Goal: Task Accomplishment & Management: Manage account settings

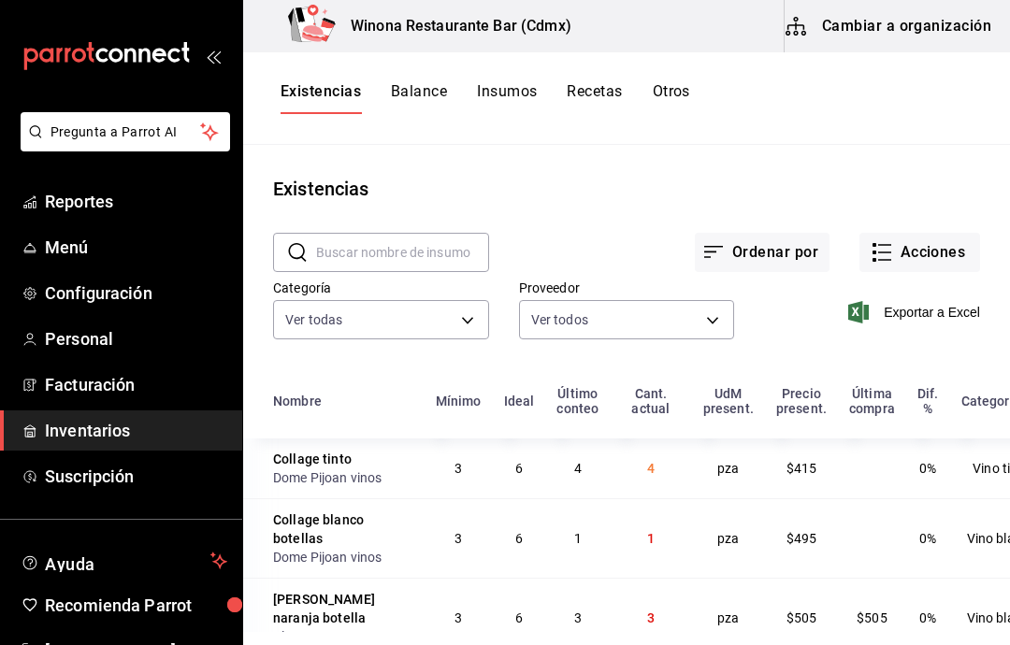
click at [657, 91] on button "Otros" at bounding box center [670, 98] width 37 height 32
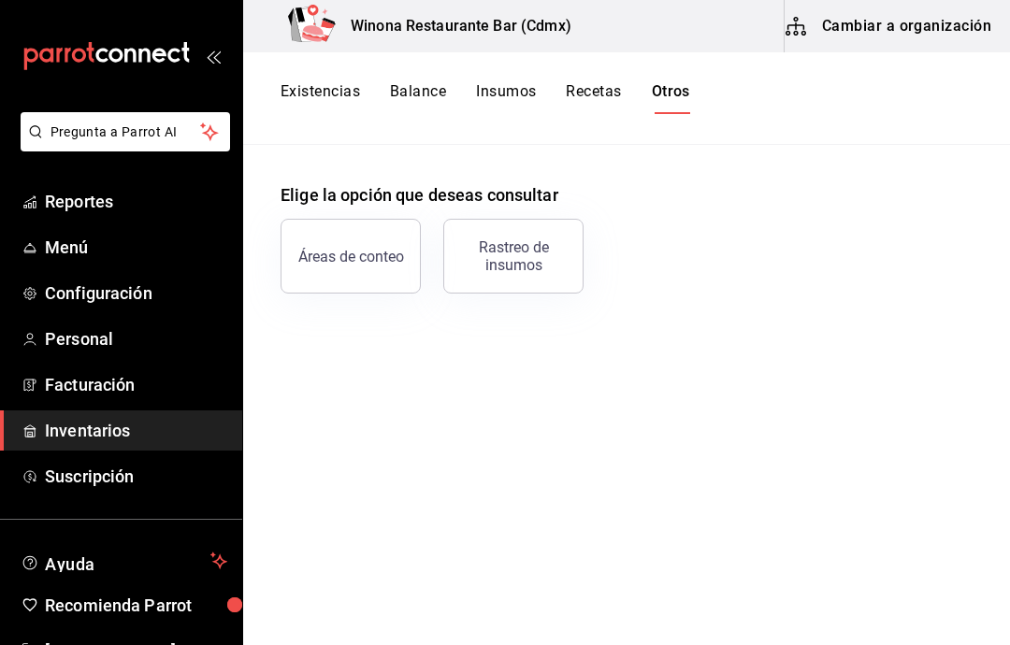
click at [344, 83] on button "Existencias" at bounding box center [319, 98] width 79 height 32
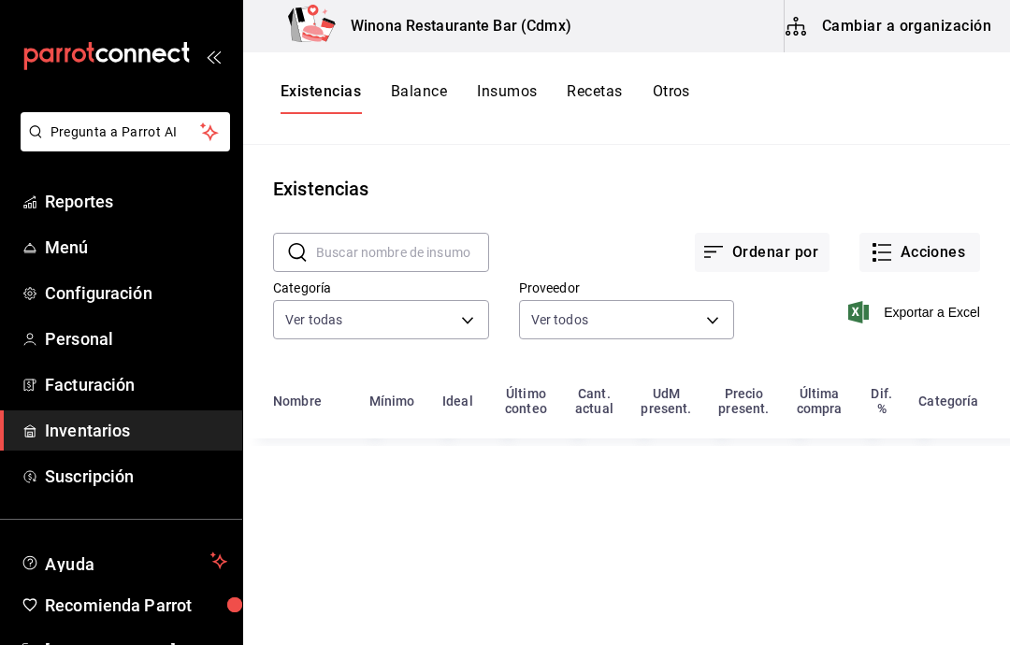
click at [942, 247] on button "Acciones" at bounding box center [919, 252] width 121 height 39
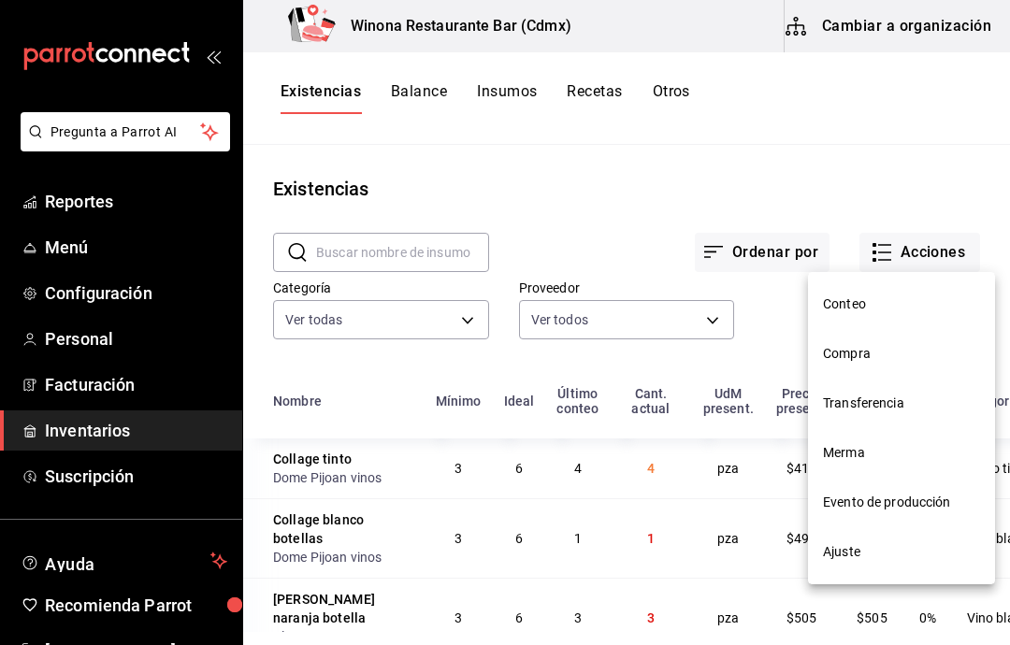
click at [902, 551] on span "Ajuste" at bounding box center [901, 552] width 157 height 20
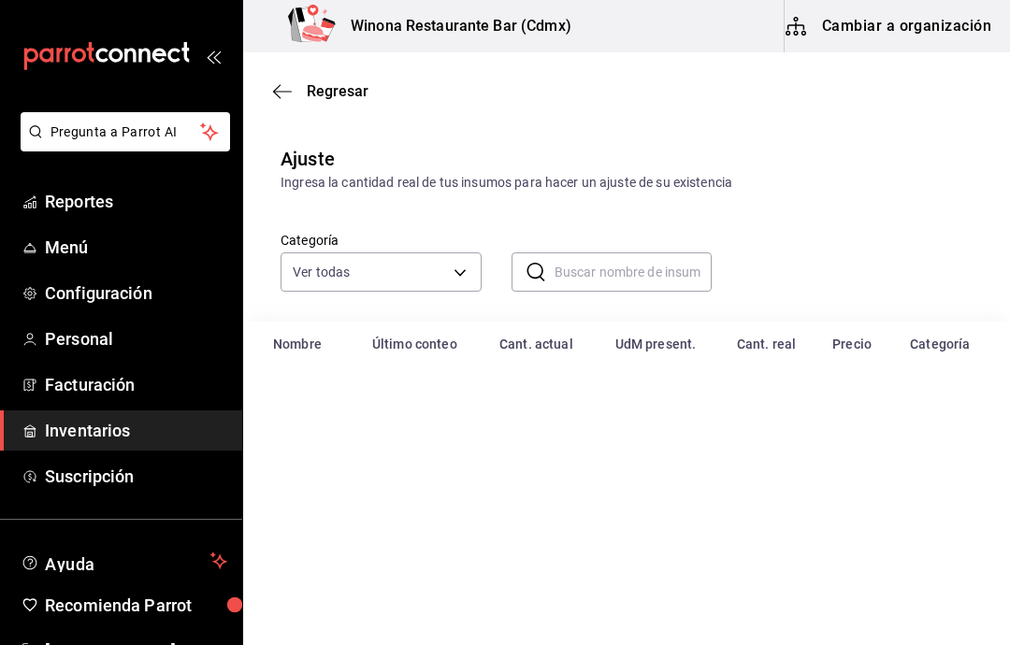
click at [912, 539] on main "Regresar Ajuste Ingresa la cantidad real de tus insumos para hacer un ajuste de…" at bounding box center [626, 295] width 767 height 487
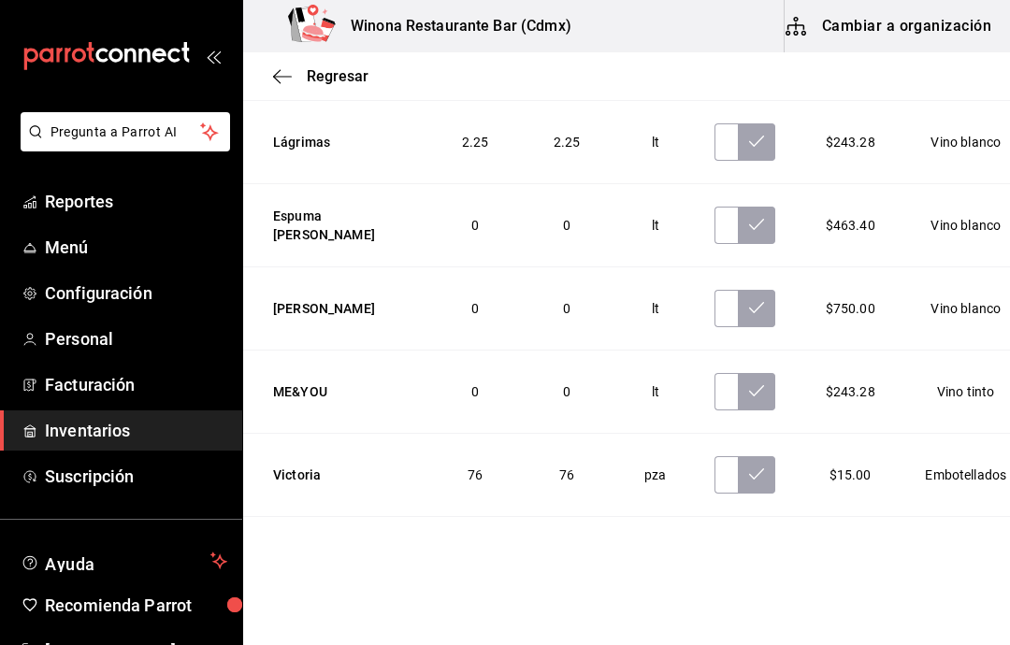
scroll to position [3973, 0]
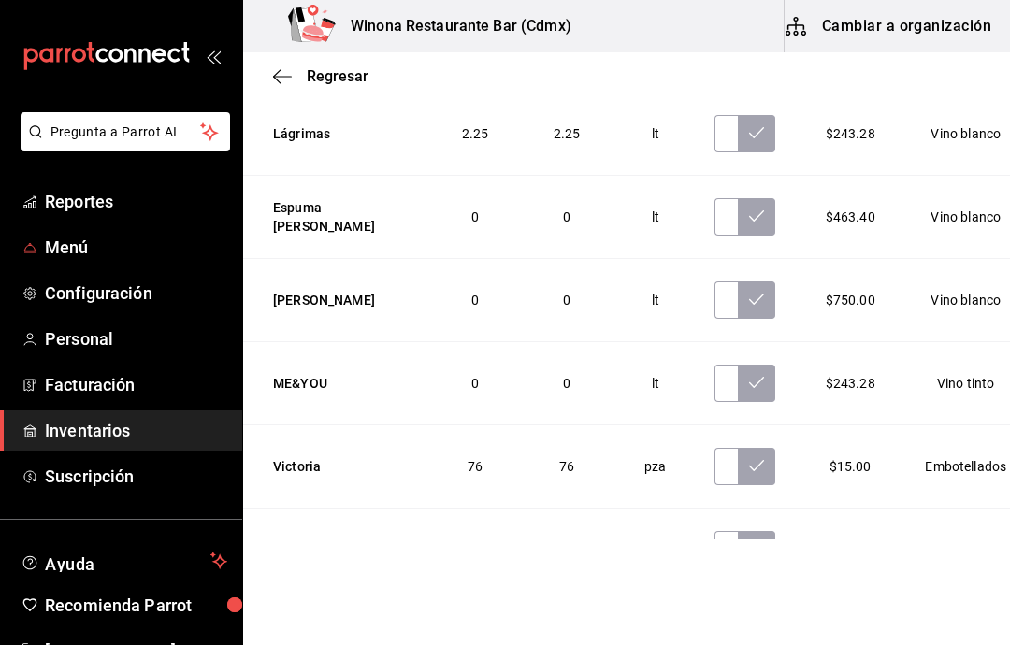
click at [117, 258] on span "Menú" at bounding box center [136, 247] width 182 height 25
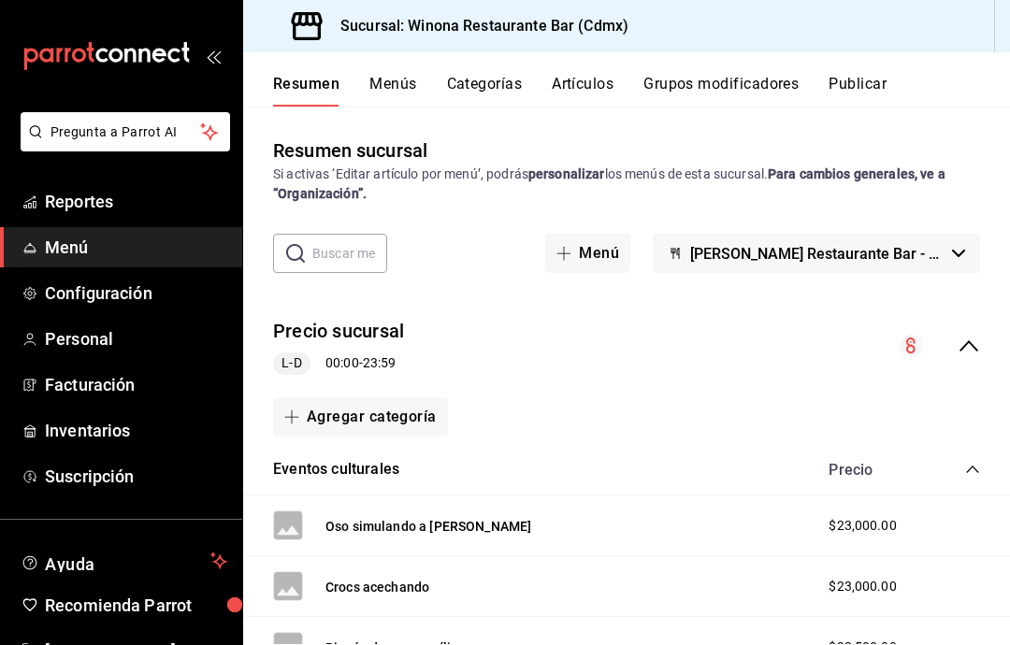
click at [598, 82] on button "Artículos" at bounding box center [583, 91] width 62 height 32
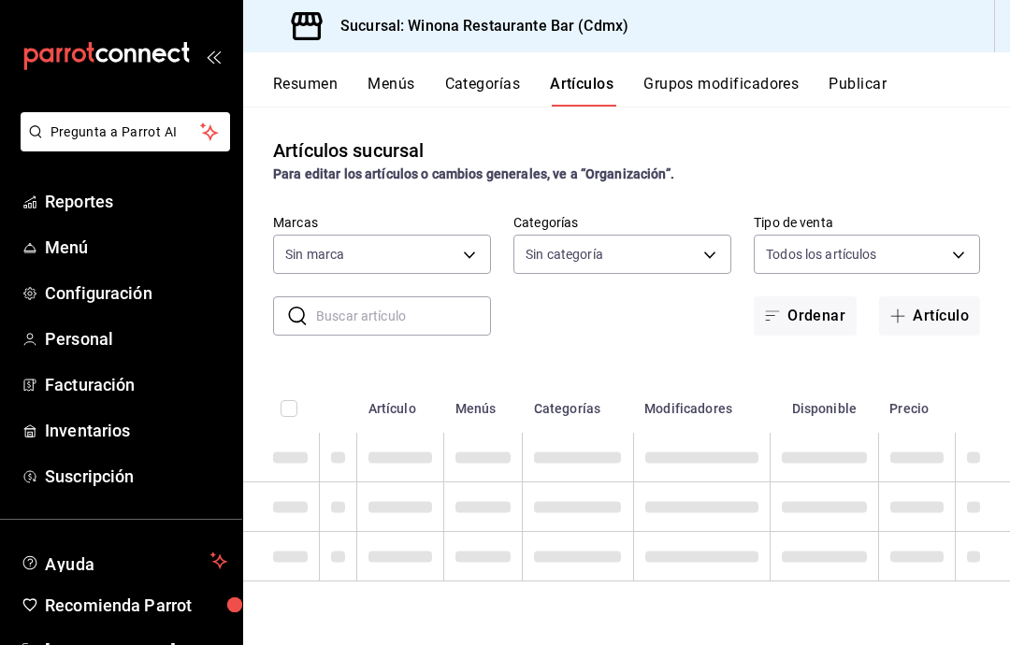
click at [576, 93] on button "Artículos" at bounding box center [582, 91] width 64 height 32
type input "d988eb86-8b76-456a-932a-bba2e53dadab,5bf03305-0487-47d5-9649-1ba07f098c26,e7b73…"
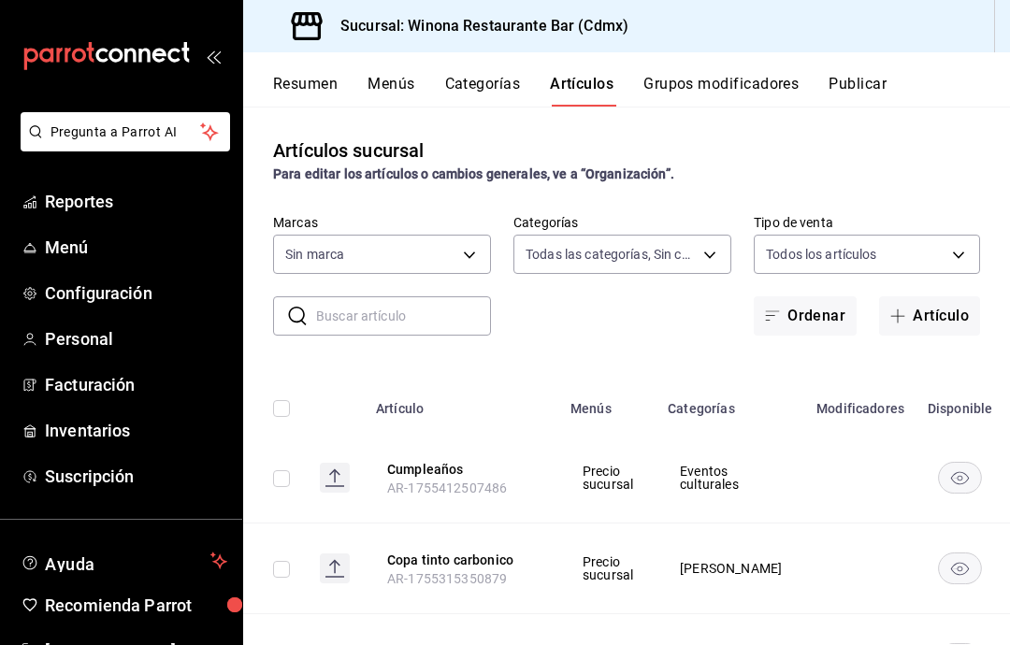
click at [448, 325] on input "text" at bounding box center [403, 315] width 175 height 37
type input "908d6df4-2f26-4775-af38-303bc5da28fc"
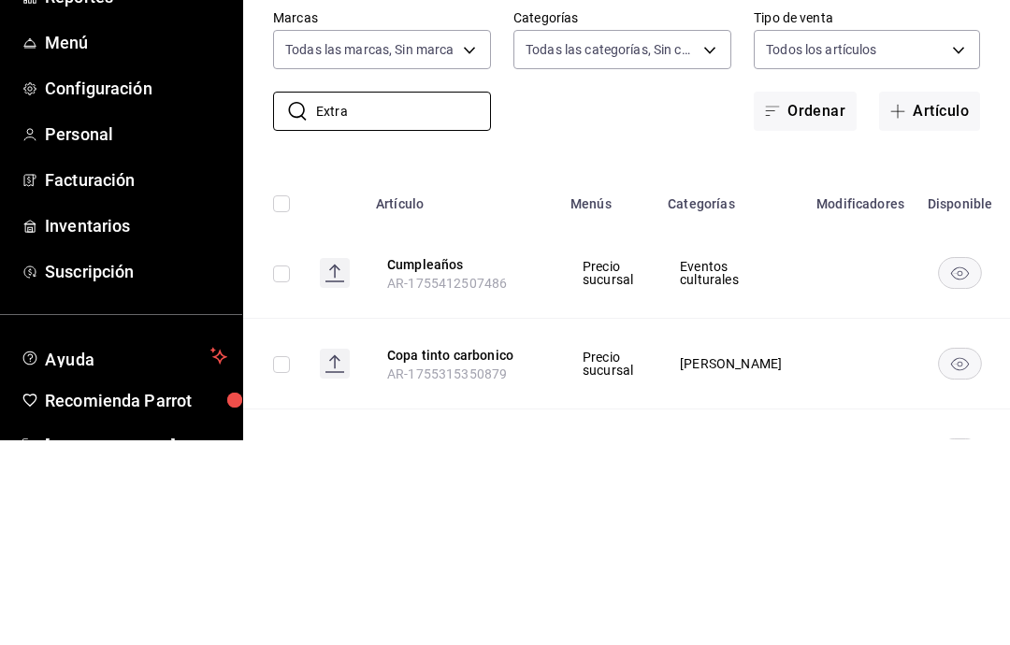
type input "Extra"
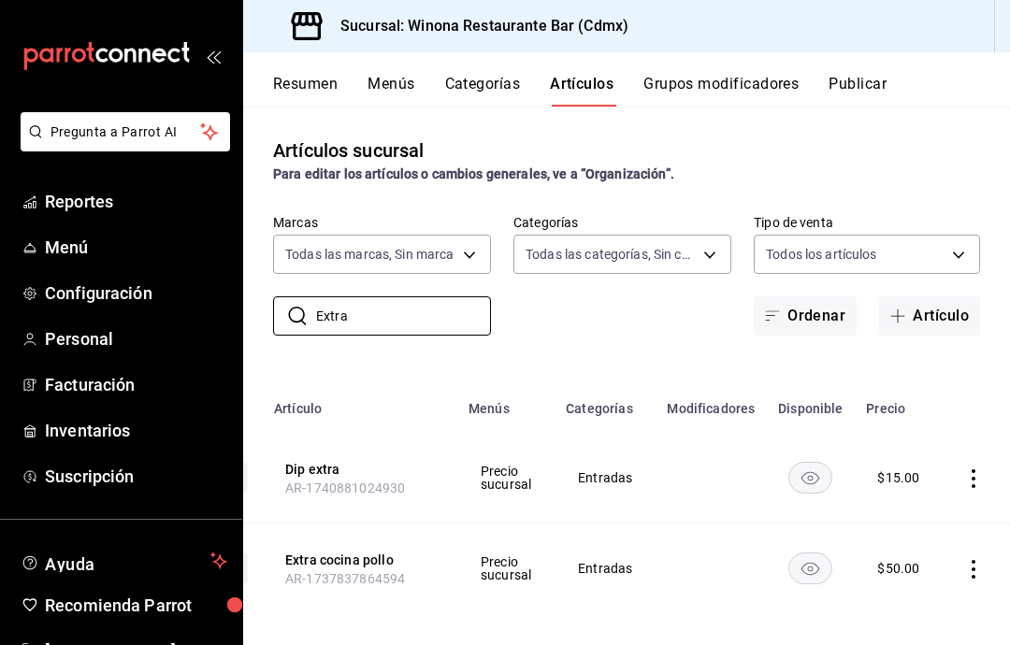
scroll to position [0, 101]
